Goal: Contribute content

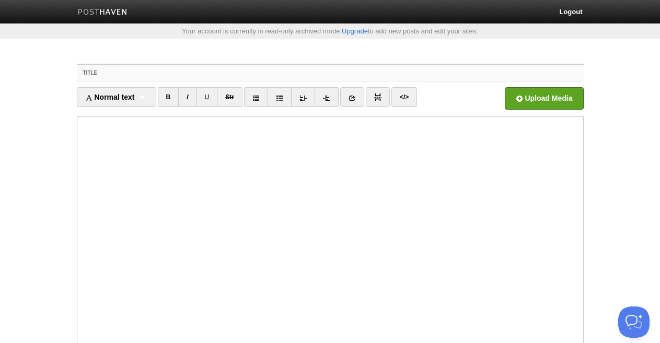
paste input "Reliable AC Repair and Heating Services in [GEOGRAPHIC_DATA] with Excellence HV…"
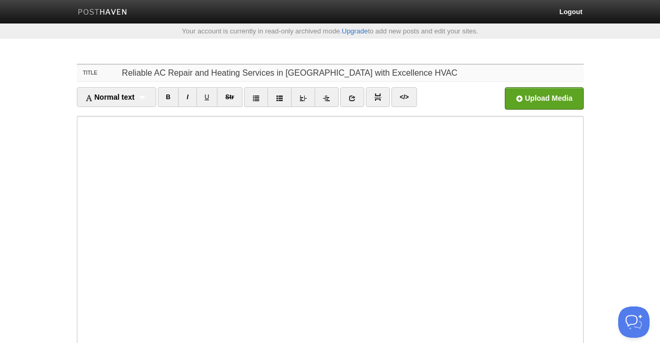
type input "Reliable AC Repair and Heating Services in [GEOGRAPHIC_DATA] with Excellence HV…"
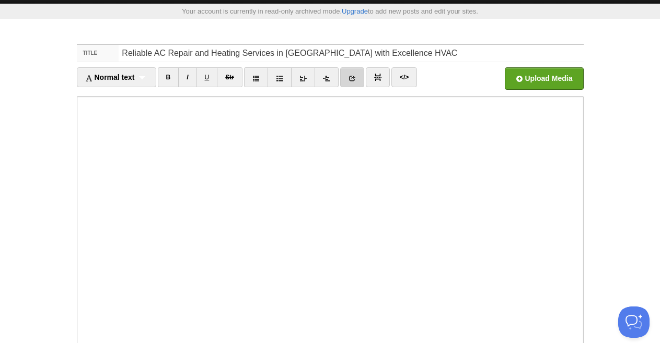
click at [352, 78] on icon at bounding box center [351, 78] width 7 height 7
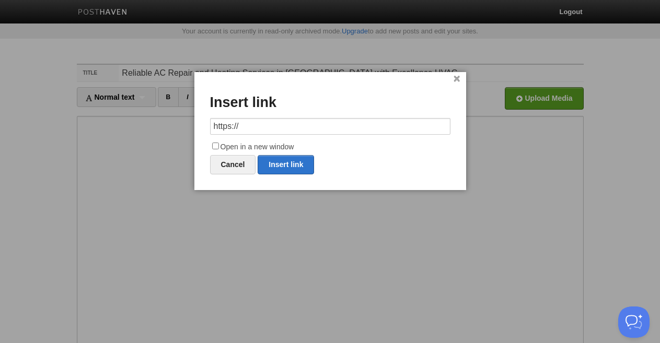
click at [285, 125] on input "https://" at bounding box center [330, 126] width 240 height 17
click at [284, 125] on input "https://" at bounding box center [330, 126] width 240 height 17
click at [283, 125] on input "https://" at bounding box center [330, 126] width 240 height 17
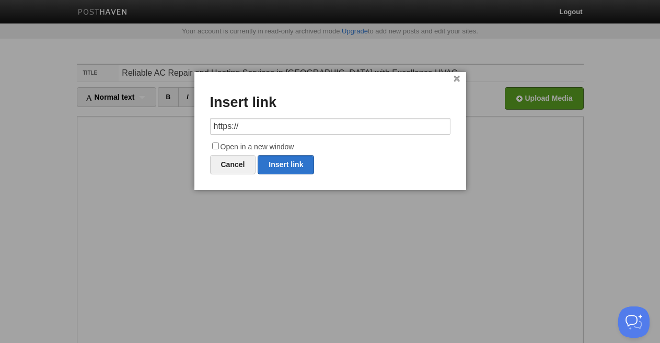
click at [283, 125] on input "https://" at bounding box center [330, 126] width 240 height 17
click at [285, 164] on link "Insert link" at bounding box center [286, 164] width 56 height 19
type input "https://"
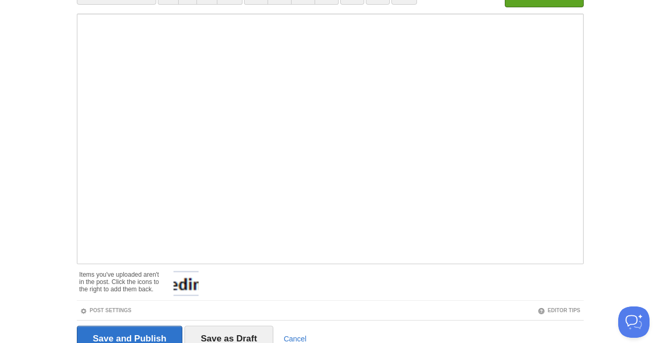
scroll to position [150, 0]
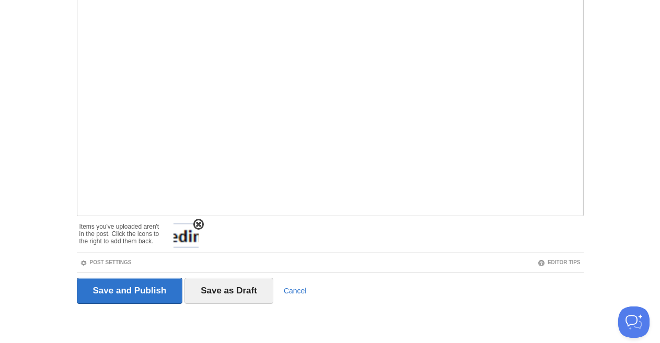
click at [193, 227] on img at bounding box center [185, 235] width 25 height 25
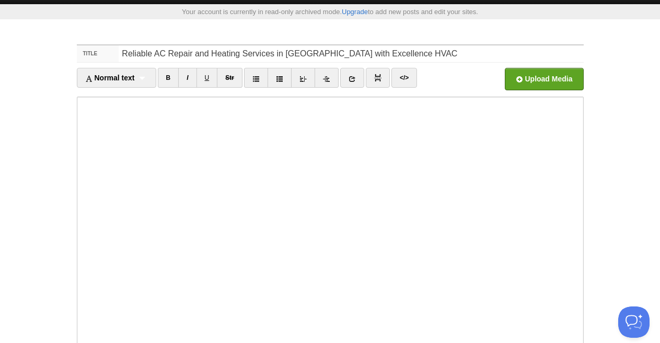
scroll to position [9, 0]
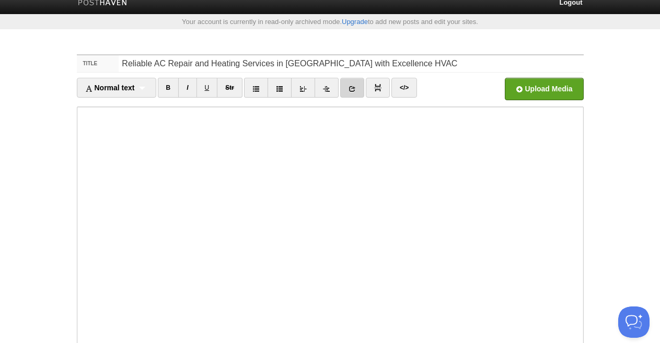
click at [356, 87] on icon at bounding box center [351, 88] width 7 height 7
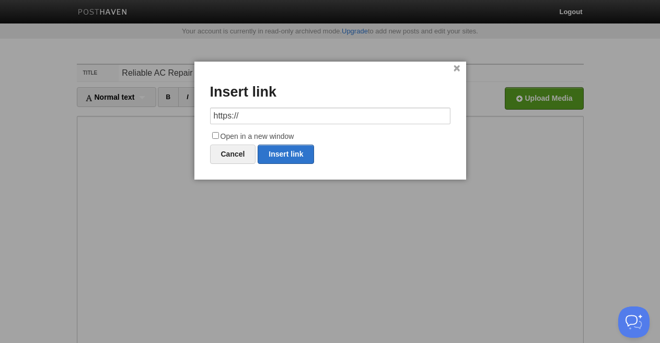
click at [264, 112] on input "https://" at bounding box center [330, 116] width 240 height 17
click at [272, 150] on link "Insert link" at bounding box center [286, 154] width 56 height 19
type input "https://"
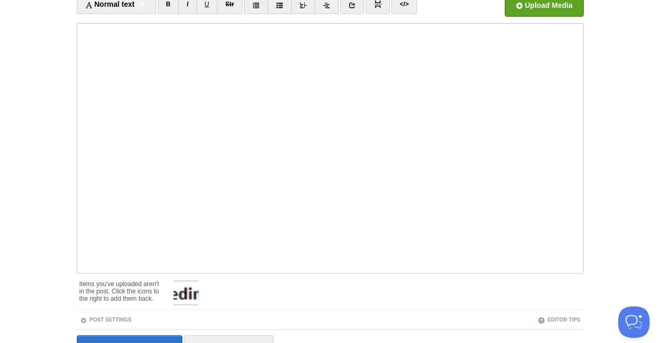
scroll to position [150, 0]
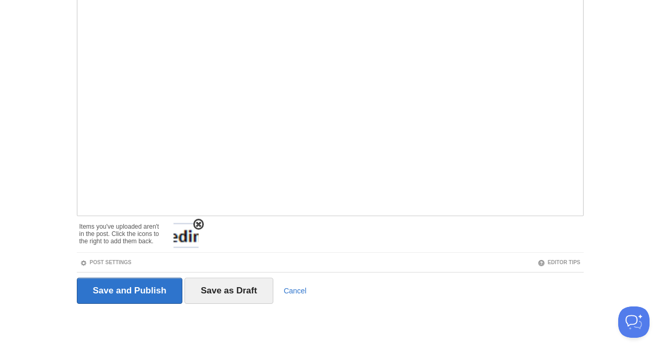
click at [200, 228] on span at bounding box center [198, 224] width 7 height 7
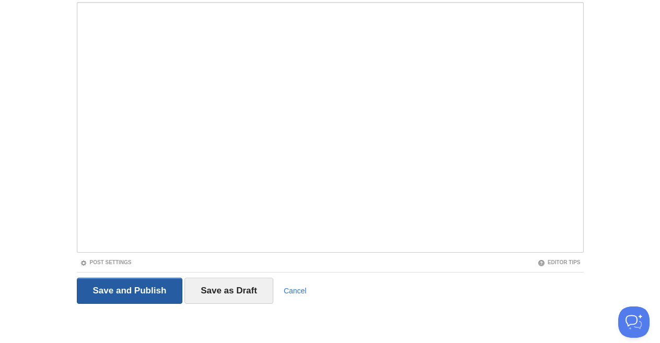
click at [135, 285] on input "Save and Publish" at bounding box center [130, 291] width 106 height 26
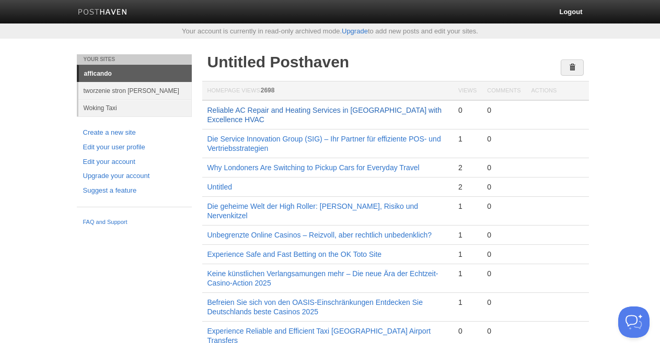
click at [262, 110] on link "Reliable AC Repair and Heating Services in [GEOGRAPHIC_DATA] with Excellence HV…" at bounding box center [324, 115] width 234 height 18
